Goal: Task Accomplishment & Management: Use online tool/utility

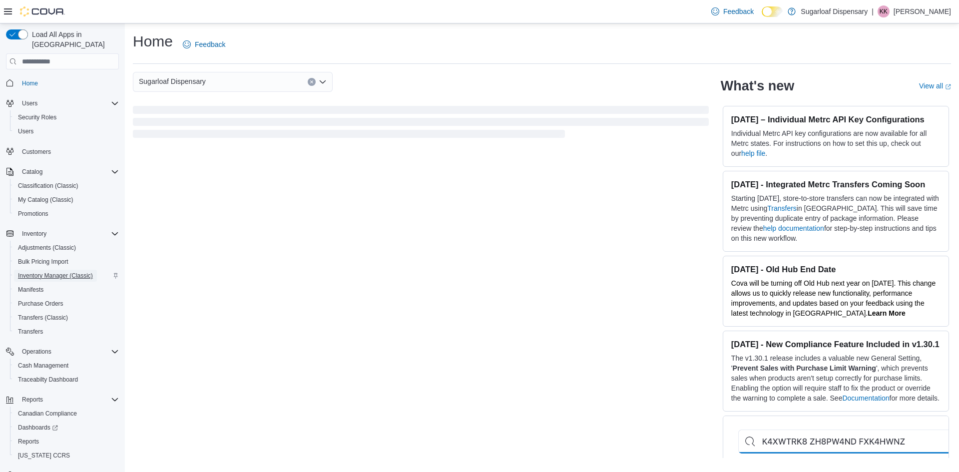
click at [76, 272] on span "Inventory Manager (Classic)" at bounding box center [55, 276] width 75 height 8
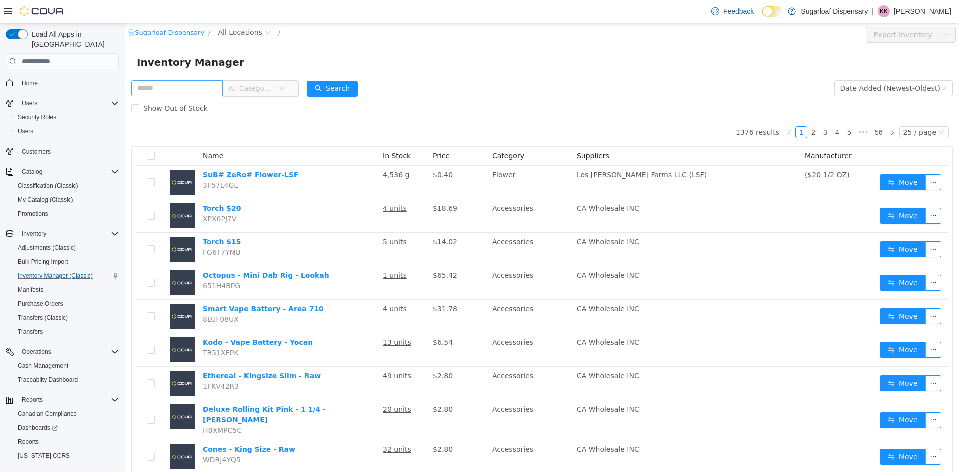
click at [162, 90] on input "text" at bounding box center [176, 88] width 91 height 16
type input "**********"
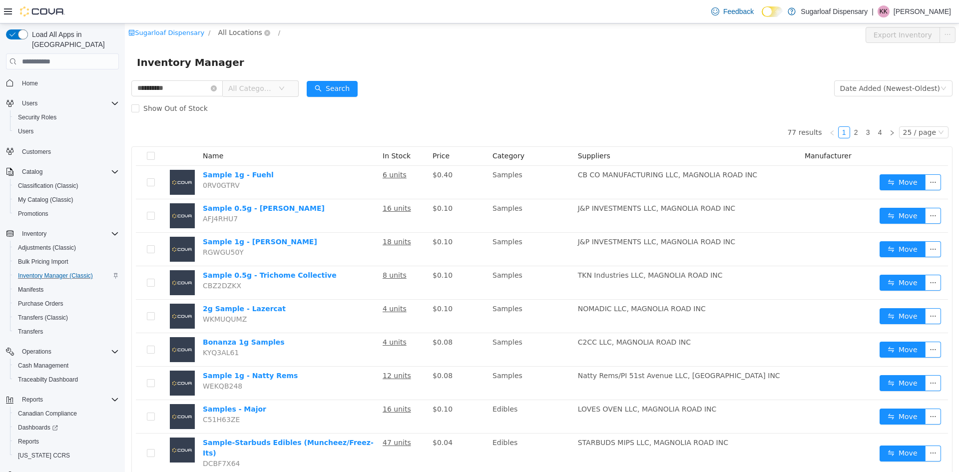
click at [227, 36] on span "All Locations" at bounding box center [240, 32] width 44 height 11
click at [242, 80] on span "[STREET_ADDRESS]" at bounding box center [267, 86] width 74 height 13
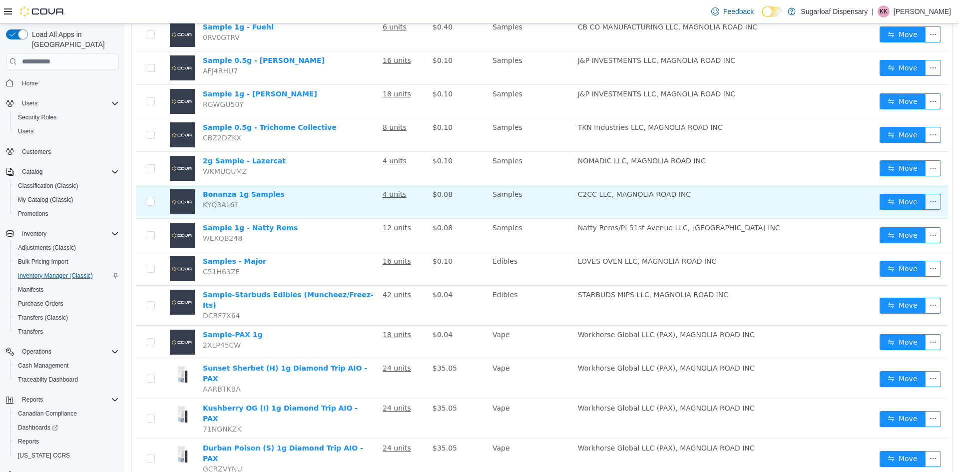
scroll to position [150, 0]
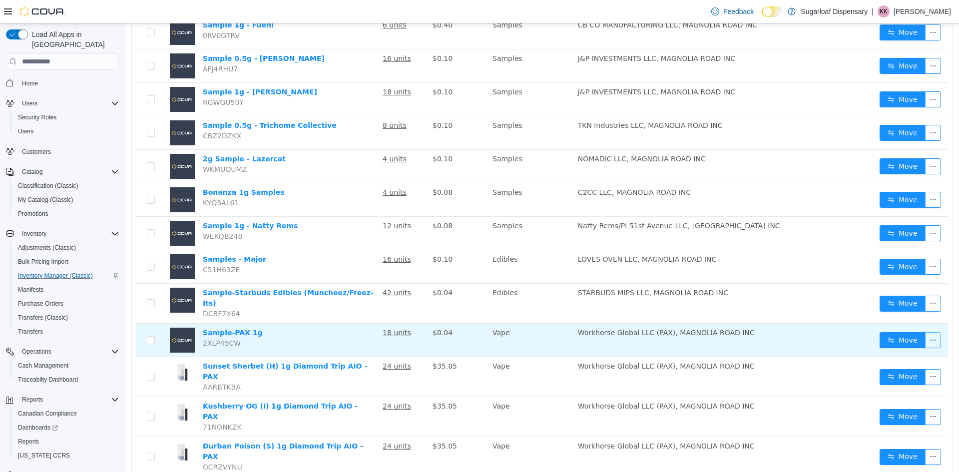
click at [925, 336] on button "button" at bounding box center [933, 340] width 16 height 16
click at [896, 333] on button "Move" at bounding box center [902, 340] width 46 height 16
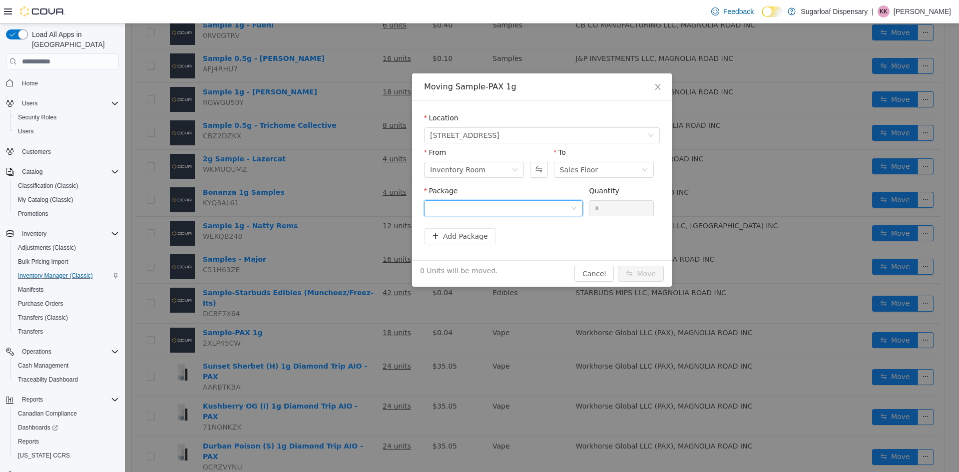
click at [494, 208] on div at bounding box center [500, 208] width 140 height 15
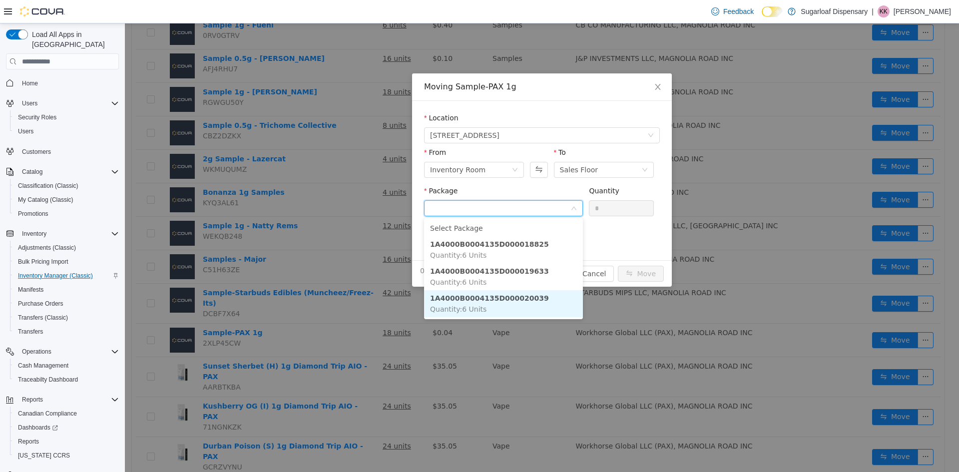
click at [527, 296] on li "1A4000B0004135D000020039 Quantity : 6 Units" at bounding box center [503, 303] width 159 height 27
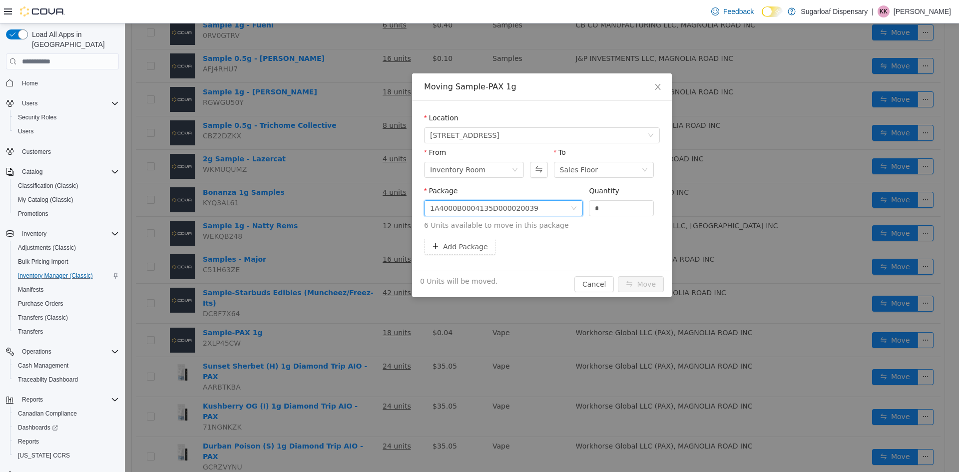
click at [598, 240] on div "Add Package" at bounding box center [542, 247] width 236 height 16
drag, startPoint x: 609, startPoint y: 207, endPoint x: 564, endPoint y: 204, distance: 44.6
click at [564, 204] on span "Package 1A4000B0004135D000020039 Quantity * 6 Units available to move in this p…" at bounding box center [542, 209] width 236 height 44
type input "*"
click at [648, 278] on button "Move" at bounding box center [641, 284] width 46 height 16
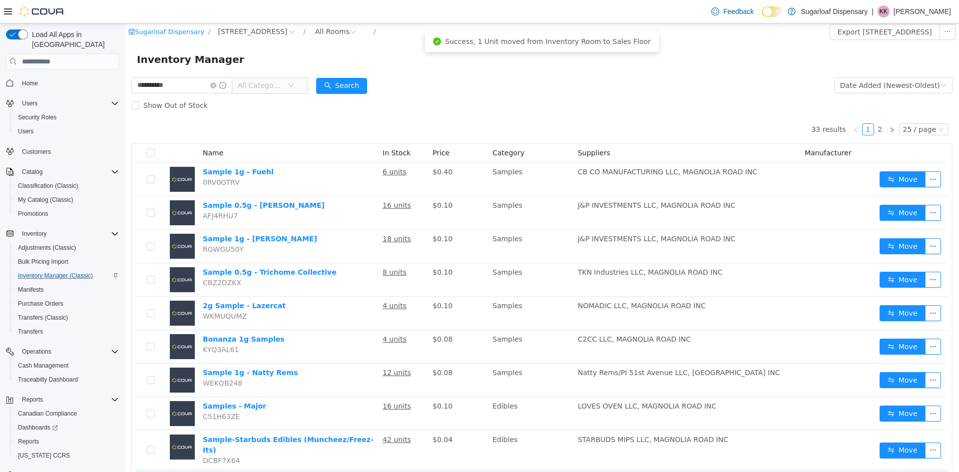
scroll to position [0, 0]
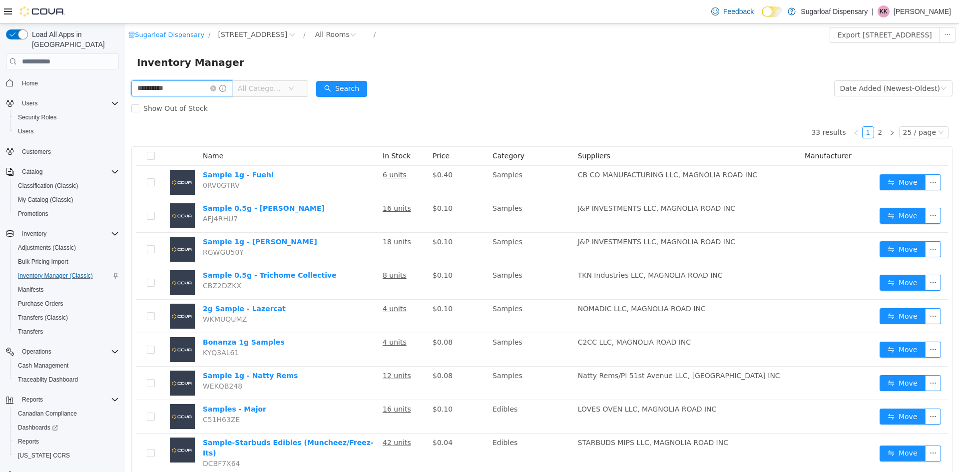
drag, startPoint x: 179, startPoint y: 85, endPoint x: 0, endPoint y: 49, distance: 182.8
click at [125, 49] on html "**********" at bounding box center [542, 247] width 834 height 448
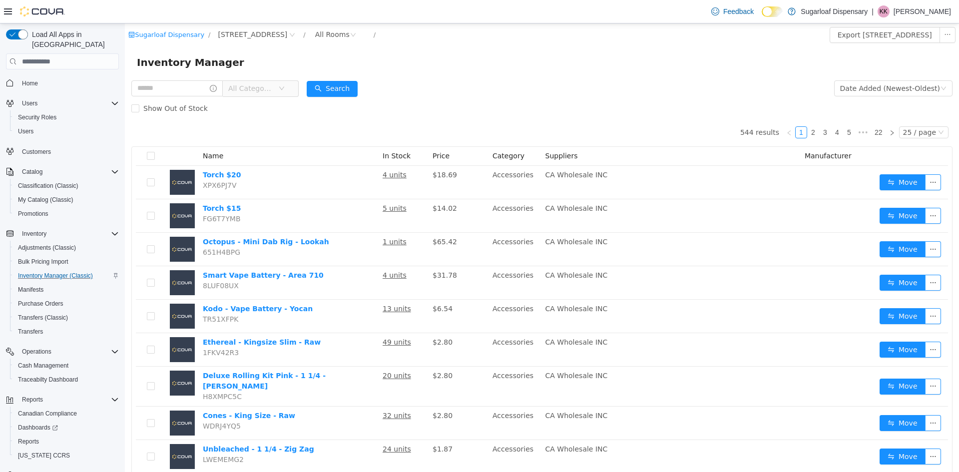
click at [516, 61] on div "Inventory Manager" at bounding box center [542, 62] width 810 height 16
click at [165, 92] on input "text" at bounding box center [176, 88] width 91 height 16
type input "**********"
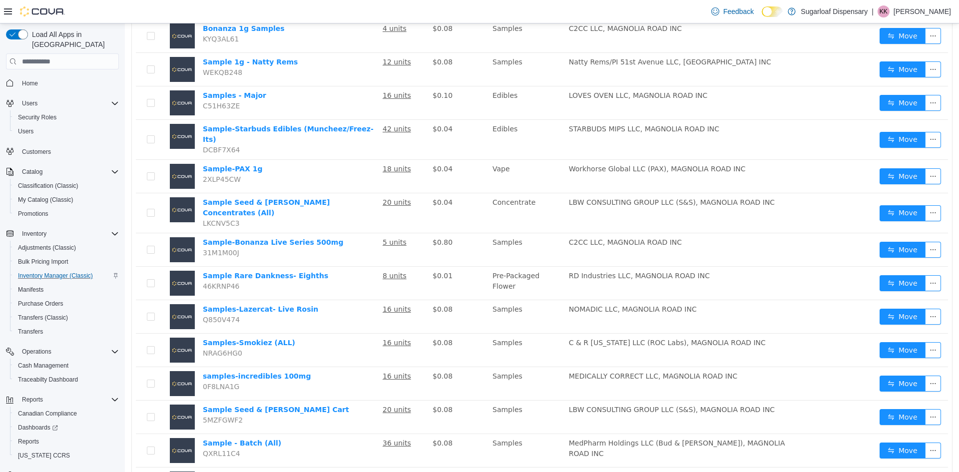
scroll to position [559, 0]
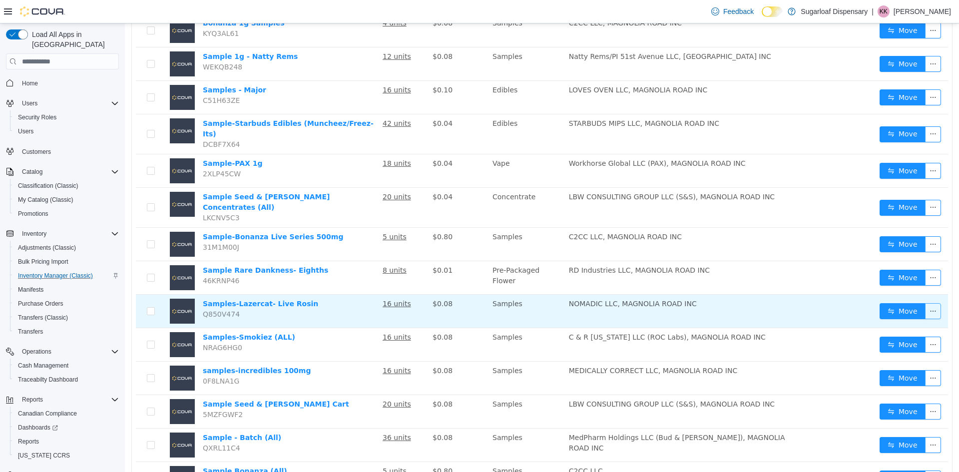
click at [925, 303] on button "button" at bounding box center [933, 311] width 16 height 16
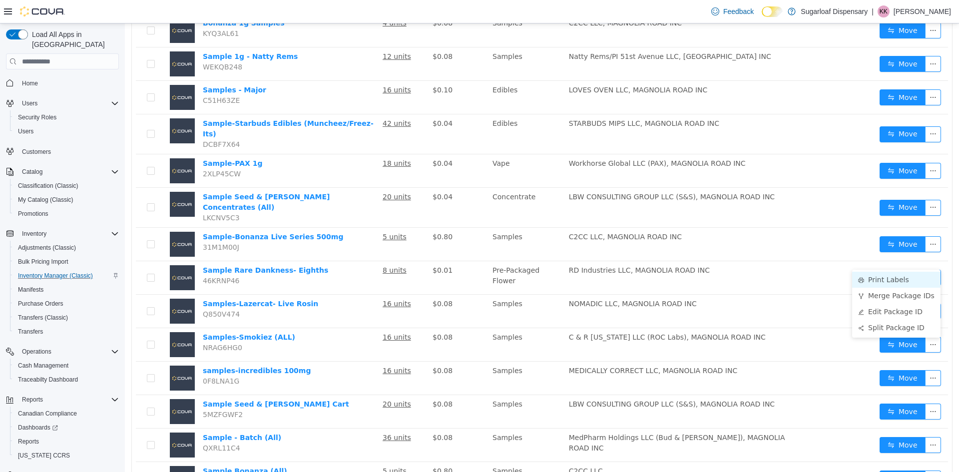
click at [905, 276] on li "Print Labels" at bounding box center [896, 280] width 88 height 16
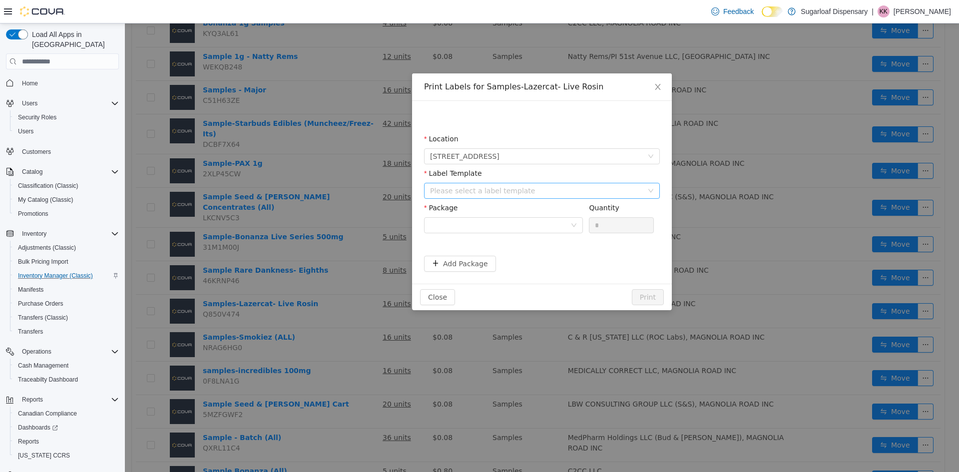
click at [503, 192] on div "Please select a label template" at bounding box center [536, 191] width 213 height 10
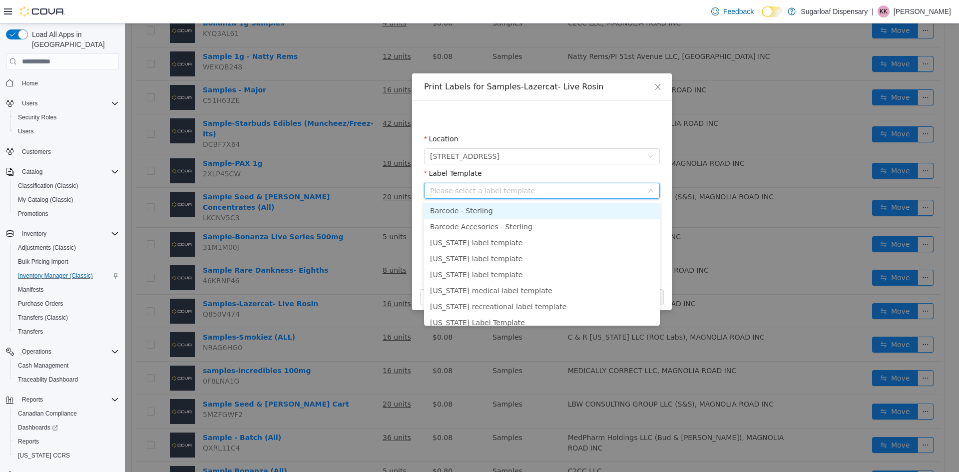
click at [524, 169] on div "Label Template" at bounding box center [542, 175] width 236 height 14
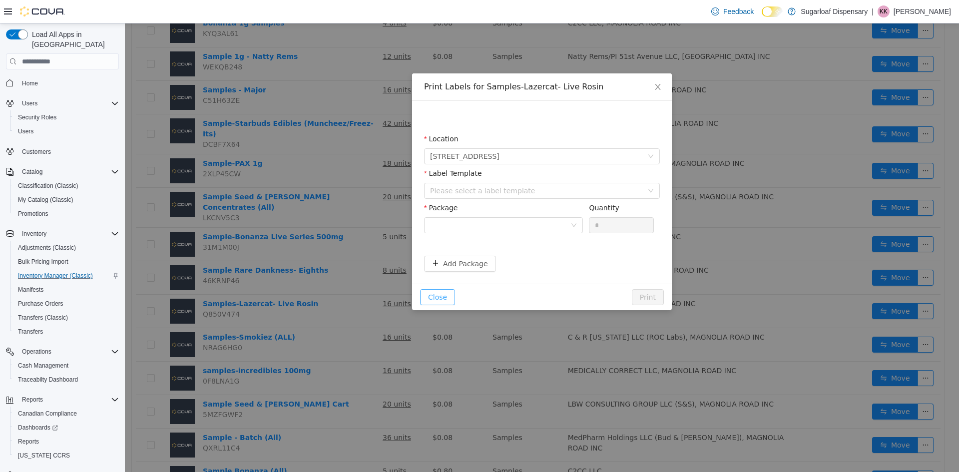
click at [436, 290] on button "Close" at bounding box center [437, 297] width 35 height 16
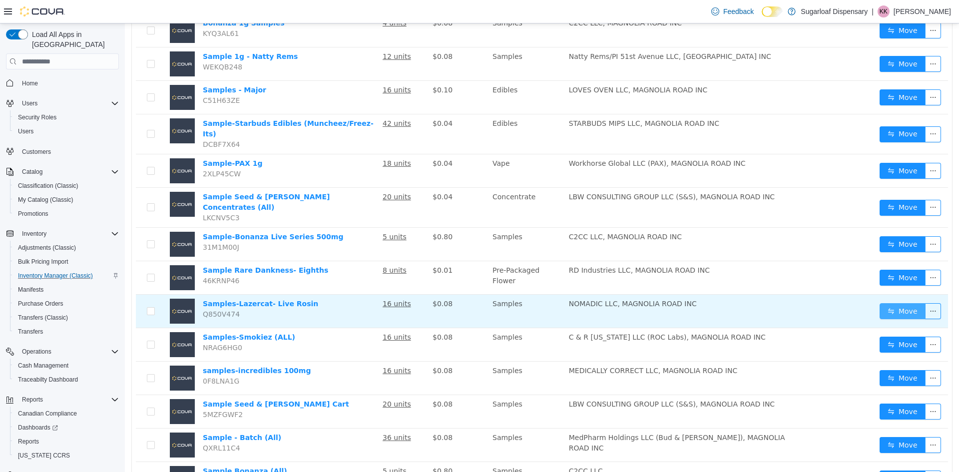
click at [910, 303] on button "Move" at bounding box center [902, 311] width 46 height 16
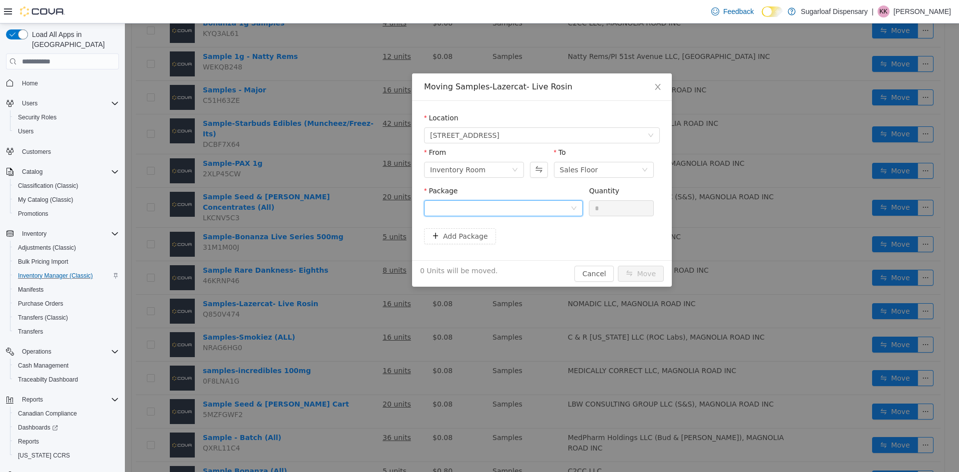
click at [474, 209] on div at bounding box center [500, 208] width 140 height 15
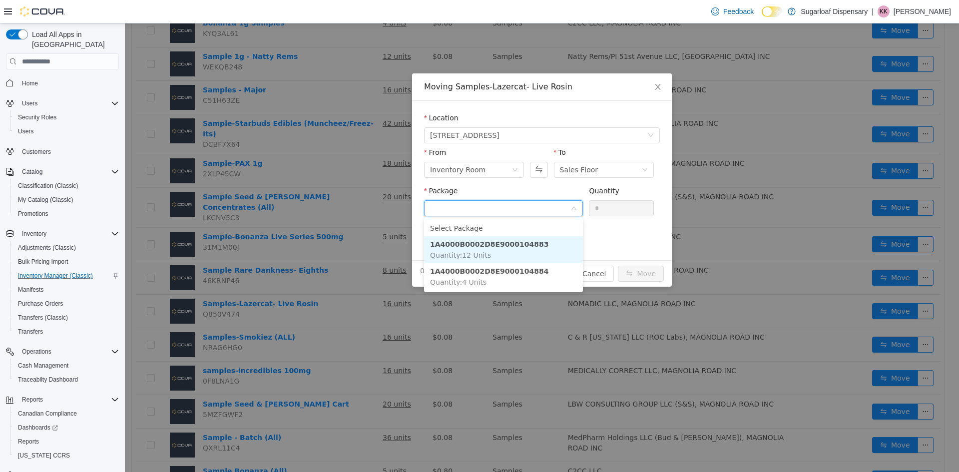
click at [516, 249] on li "1A4000B0002D8E9000104883 Quantity : 12 Units" at bounding box center [503, 249] width 159 height 27
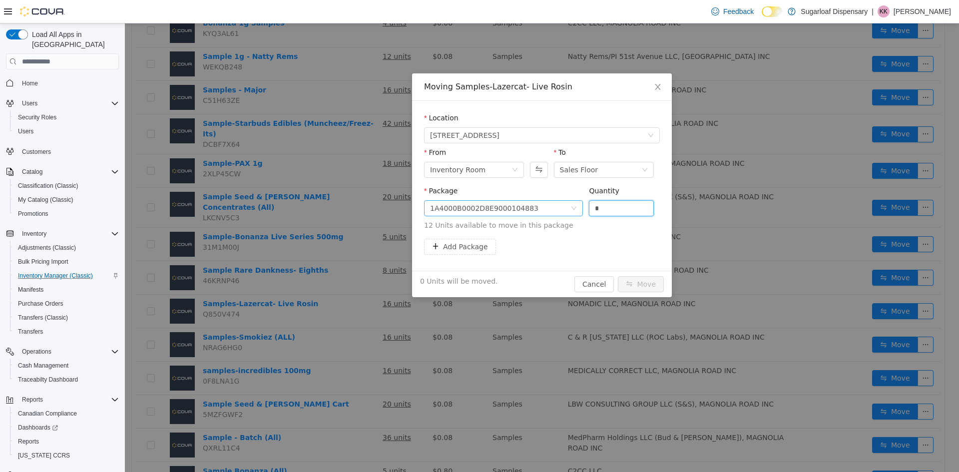
drag, startPoint x: 611, startPoint y: 211, endPoint x: 561, endPoint y: 203, distance: 50.7
click at [561, 203] on span "Package 1A4000B0002D8E9000104883 Quantity * 12 Units available to move in this …" at bounding box center [542, 209] width 236 height 44
type input "*"
click at [590, 236] on div "Package 1A4000B0002D8E9000104883 Quantity * 12 Units available to move in this …" at bounding box center [542, 212] width 236 height 53
click at [630, 282] on button "Move" at bounding box center [641, 284] width 46 height 16
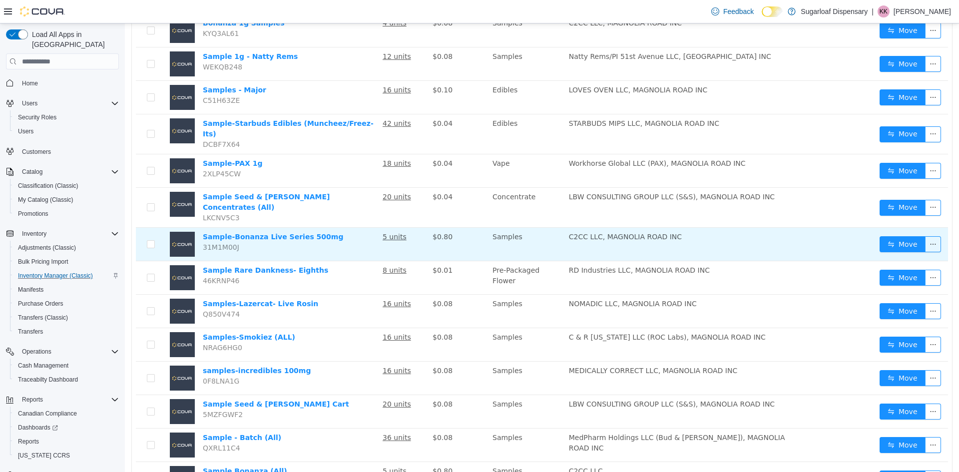
drag, startPoint x: 596, startPoint y: 175, endPoint x: 302, endPoint y: 206, distance: 295.7
